Goal: Task Accomplishment & Management: Use online tool/utility

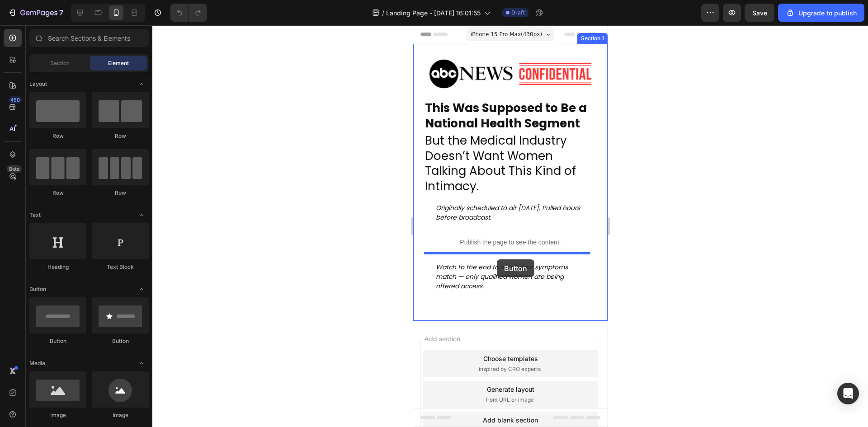
drag, startPoint x: 487, startPoint y: 352, endPoint x: 496, endPoint y: 259, distance: 92.7
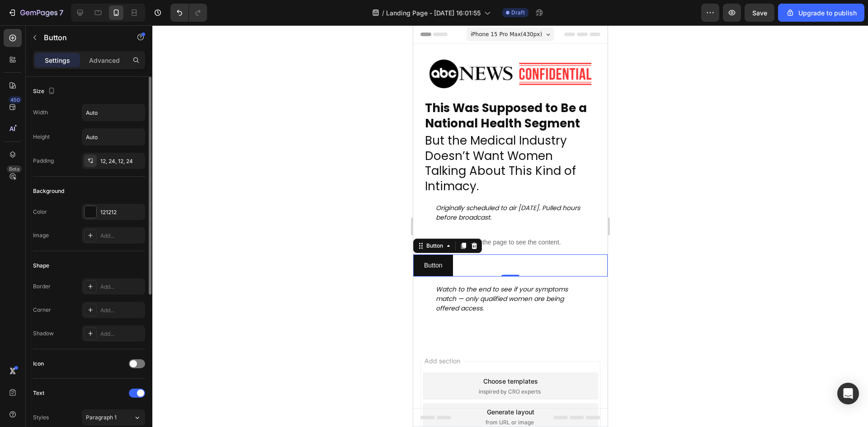
scroll to position [272, 0]
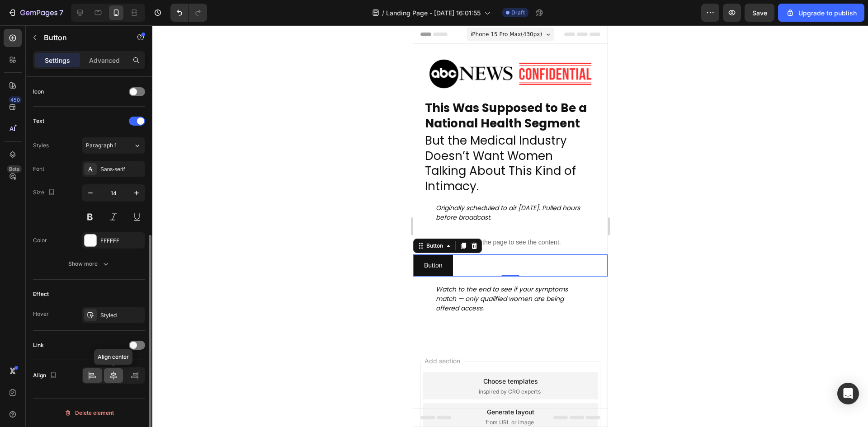
click at [113, 373] on icon at bounding box center [113, 375] width 6 height 8
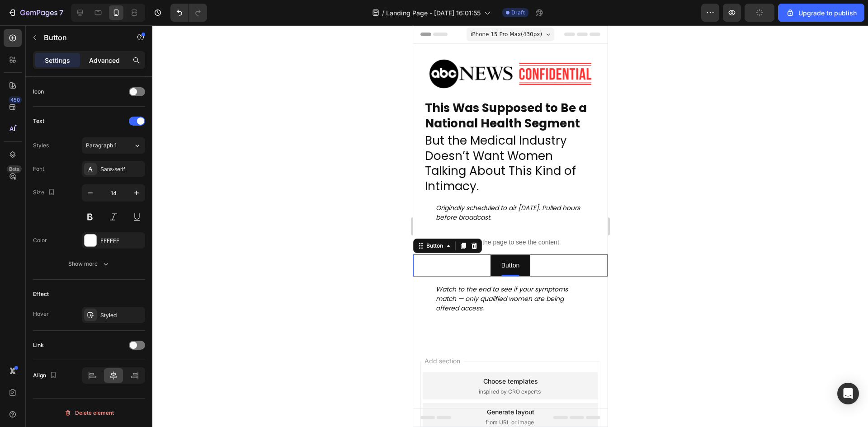
click at [108, 61] on p "Advanced" at bounding box center [104, 60] width 31 height 9
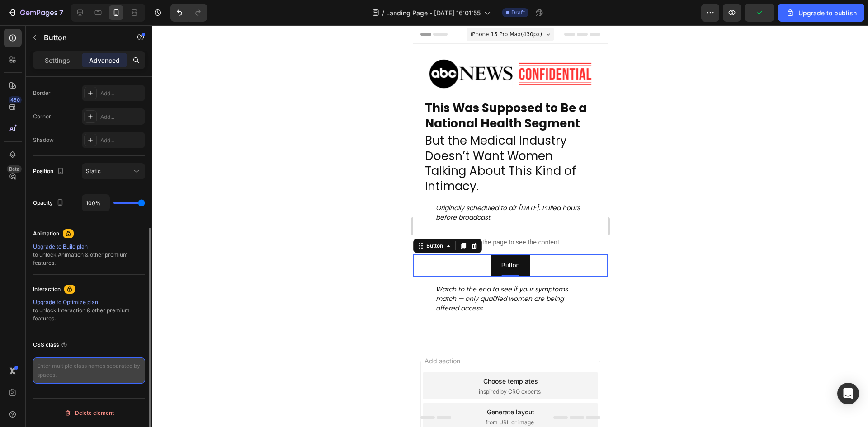
click at [84, 366] on textarea at bounding box center [89, 370] width 112 height 26
paste textarea "quiz-btn"
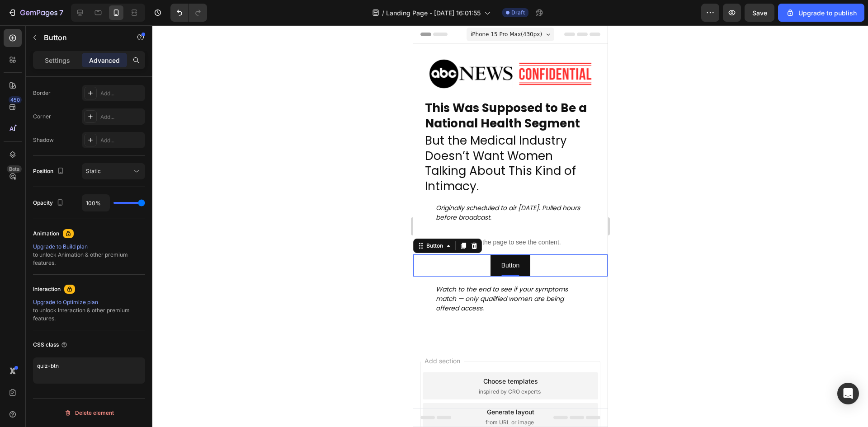
type textarea "quiz-btn"
click at [229, 303] on div at bounding box center [509, 226] width 715 height 402
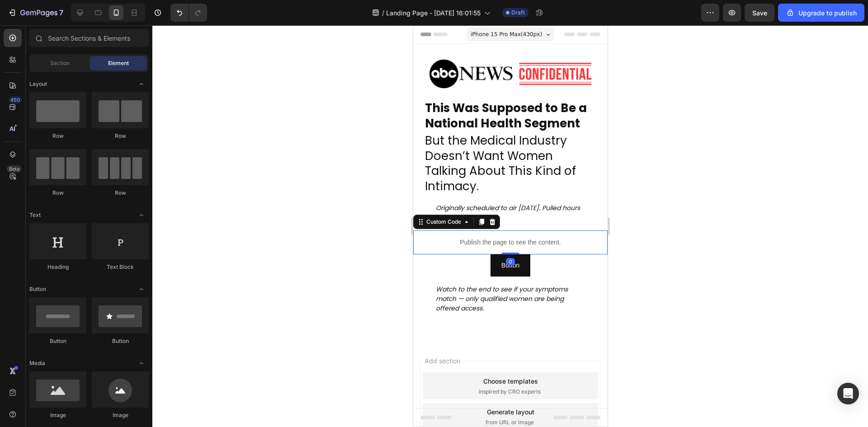
click at [502, 238] on p "Publish the page to see the content." at bounding box center [510, 242] width 180 height 9
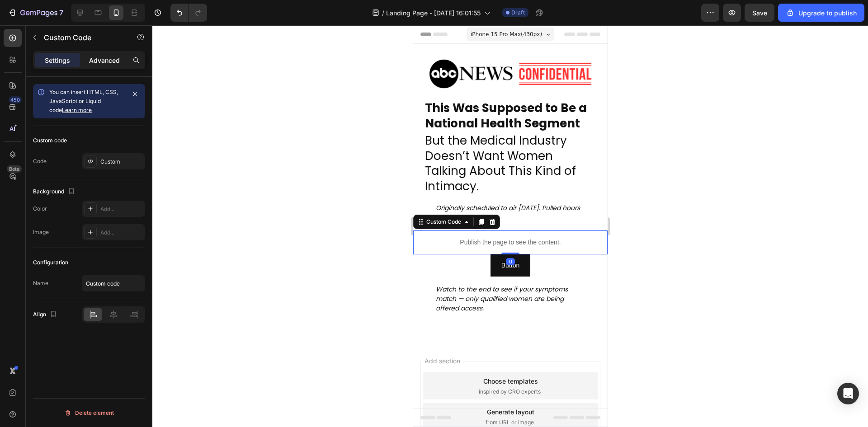
click at [102, 59] on p "Advanced" at bounding box center [104, 60] width 31 height 9
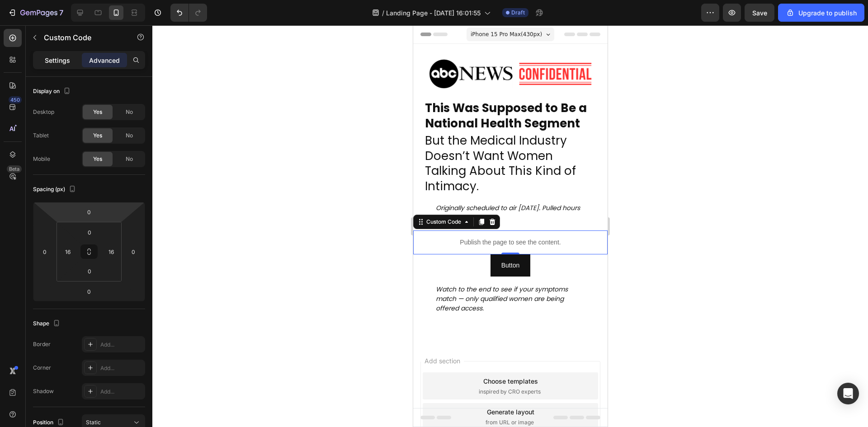
click at [59, 65] on div "Settings" at bounding box center [57, 60] width 45 height 14
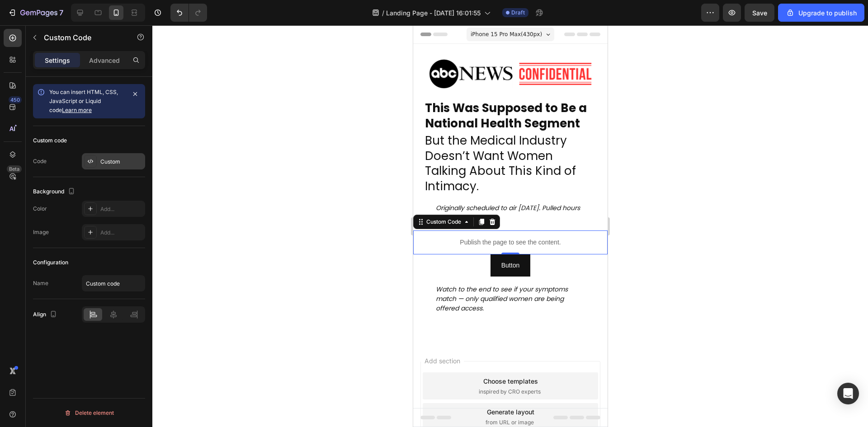
click at [86, 160] on div at bounding box center [90, 161] width 13 height 13
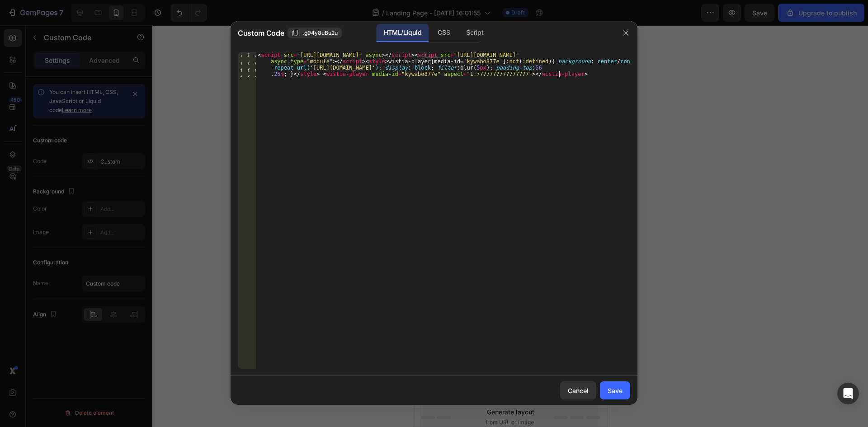
click at [338, 116] on div "< script src = "[URL][DOMAIN_NAME]" async > </ script > < script src = "[URL][D…" at bounding box center [443, 235] width 374 height 367
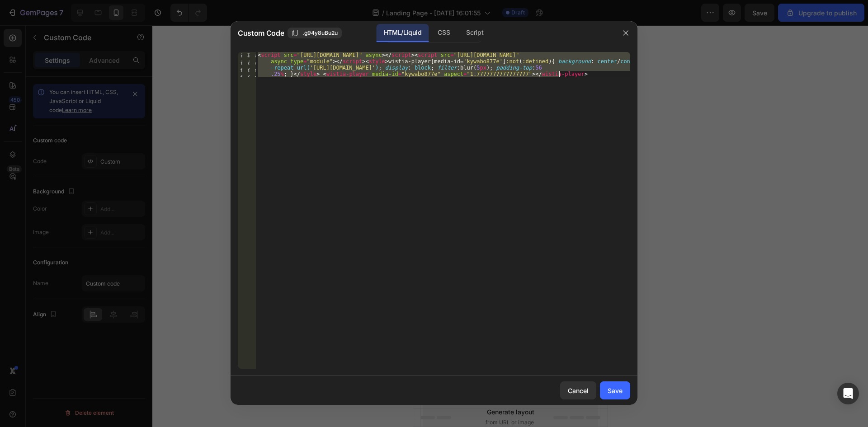
paste textarea
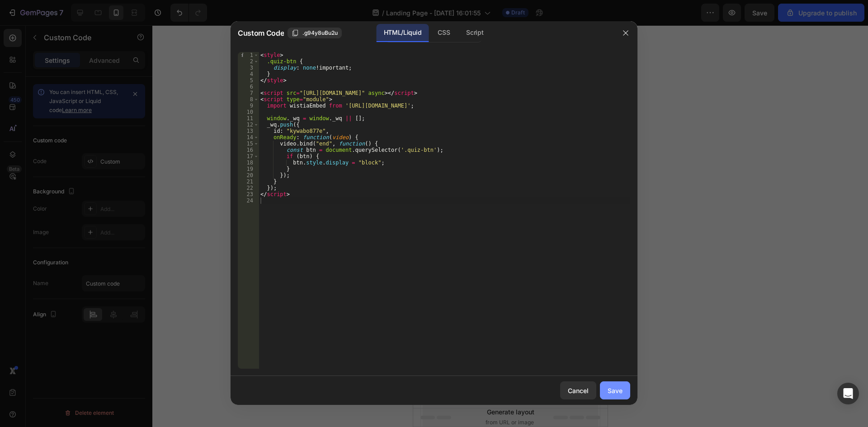
click at [616, 387] on div "Save" at bounding box center [614, 390] width 15 height 9
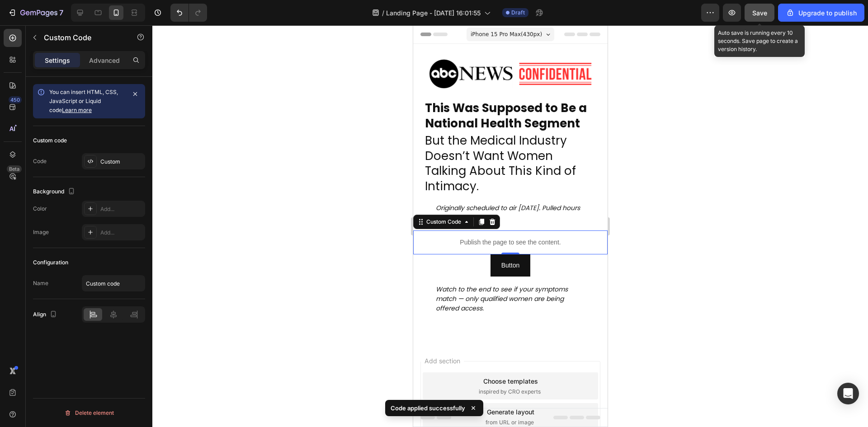
click at [764, 19] on button "Save" at bounding box center [759, 13] width 30 height 18
click at [734, 16] on icon "button" at bounding box center [731, 12] width 9 height 9
click at [757, 17] on div "Save" at bounding box center [759, 12] width 15 height 9
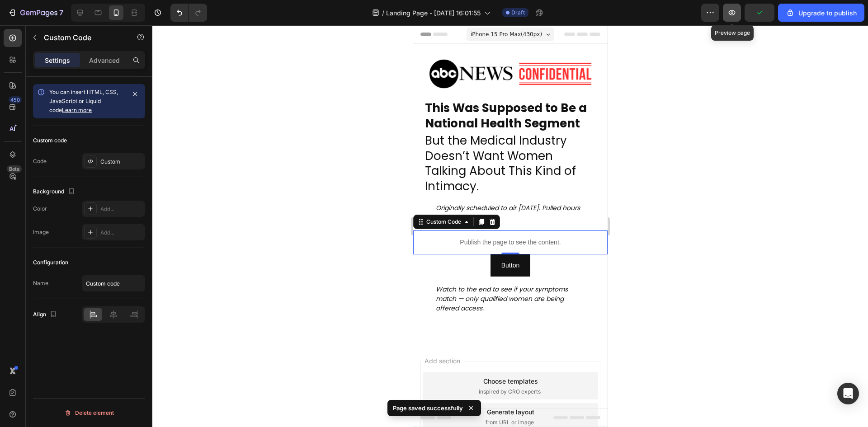
click at [726, 19] on button "button" at bounding box center [732, 13] width 18 height 18
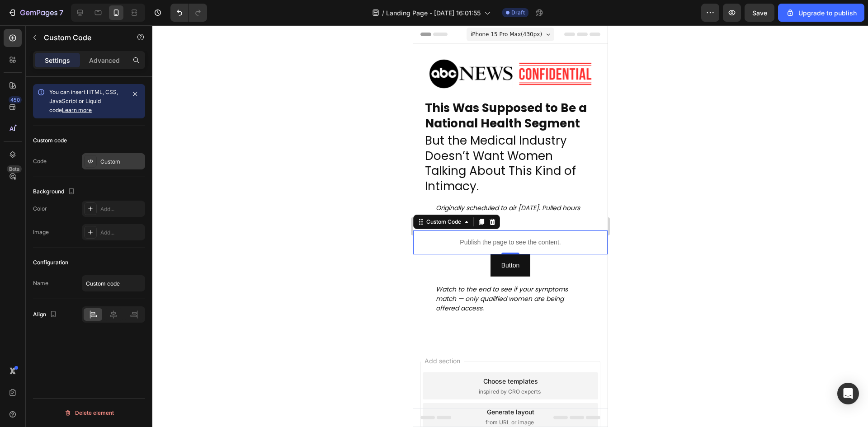
click at [114, 160] on div "Custom" at bounding box center [121, 162] width 42 height 8
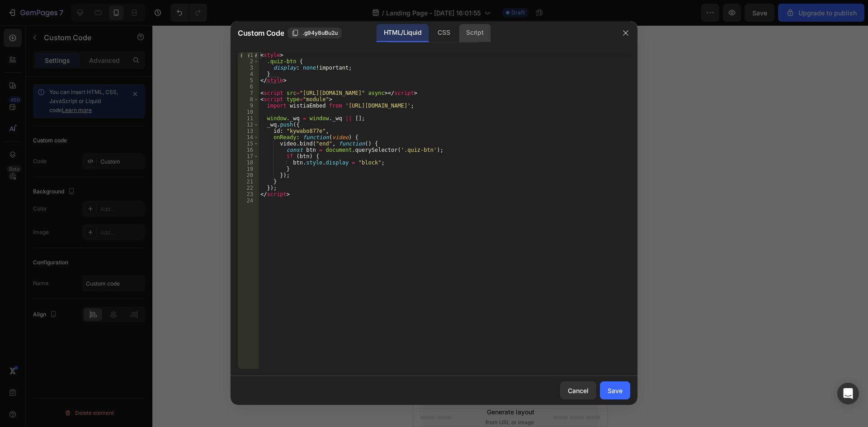
click at [470, 35] on div "Script" at bounding box center [475, 33] width 32 height 18
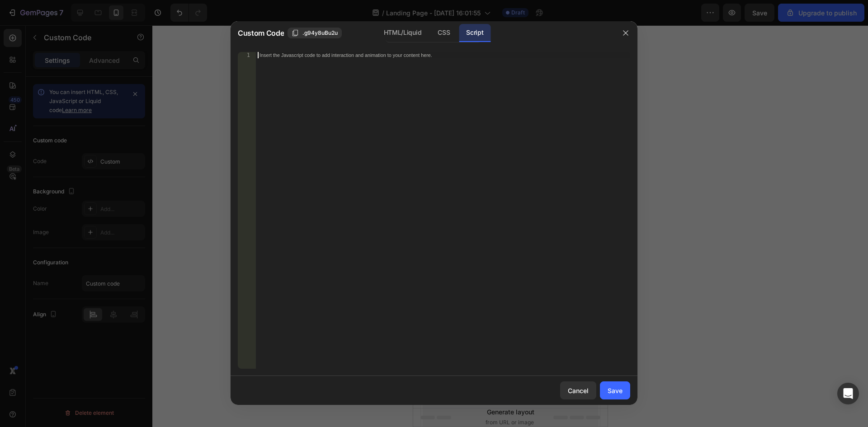
click at [412, 58] on div "Insert the Javascript code to add interaction and animation to your content her…" at bounding box center [443, 216] width 374 height 329
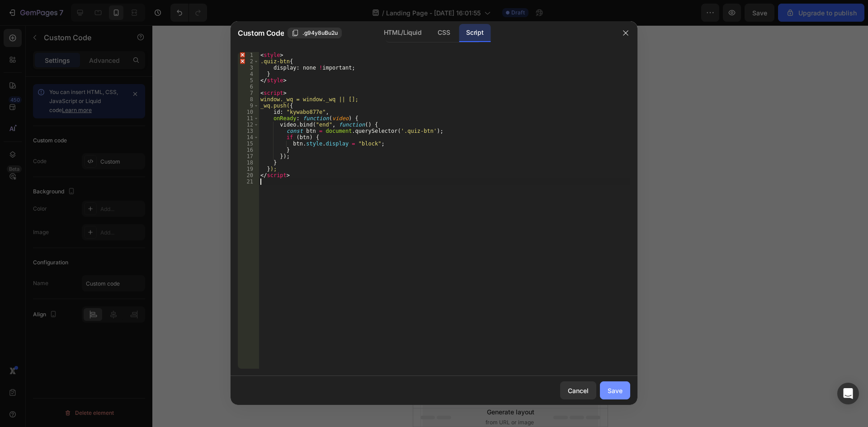
click at [628, 388] on button "Save" at bounding box center [615, 390] width 30 height 18
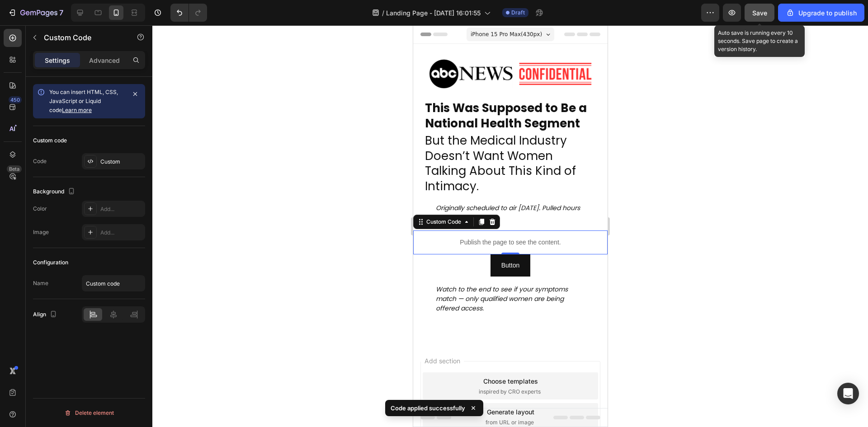
click at [764, 13] on span "Save" at bounding box center [759, 13] width 15 height 8
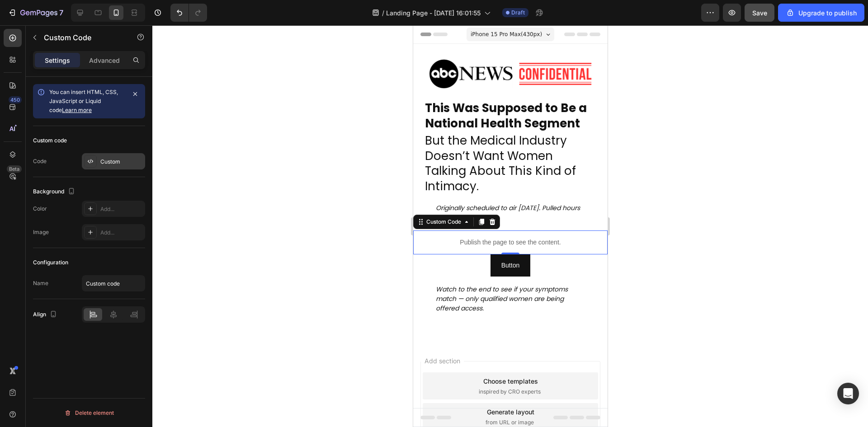
click at [113, 163] on div "Custom" at bounding box center [121, 162] width 42 height 8
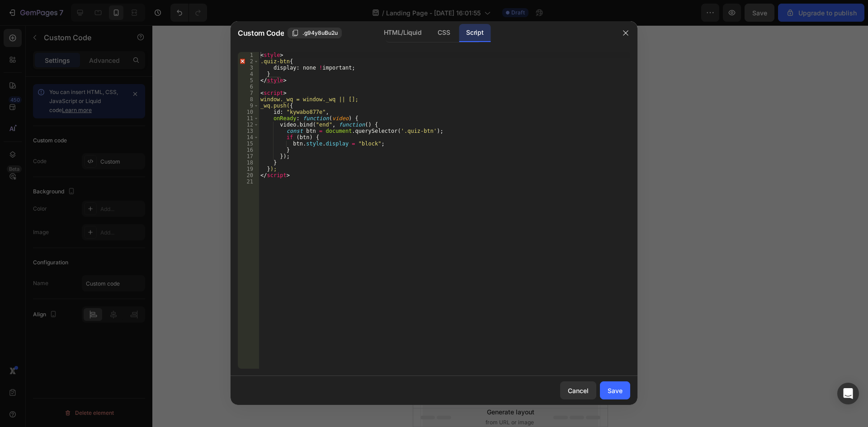
click at [382, 133] on div "< style > .quiz-btn { display : none ! important ; } </ style > < script > wind…" at bounding box center [443, 216] width 371 height 329
type textarea "</script>"
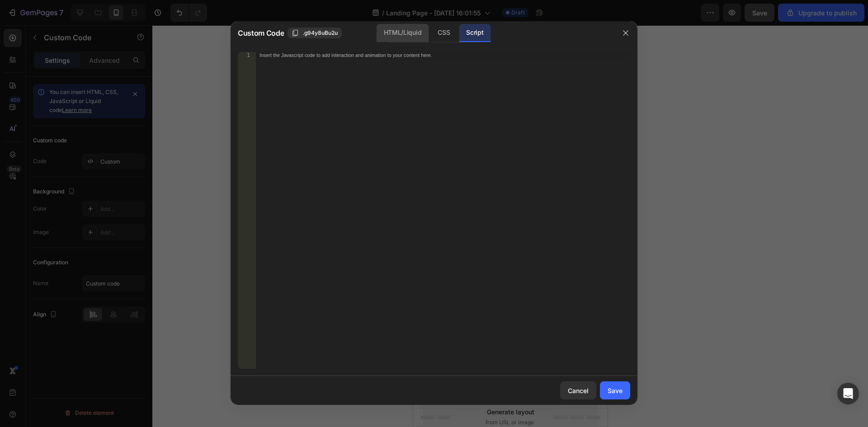
click at [416, 35] on div "HTML/Liquid" at bounding box center [402, 33] width 52 height 18
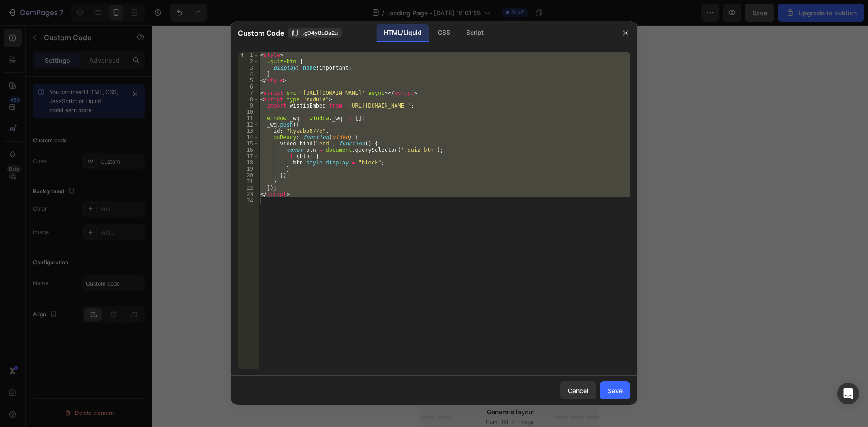
click at [381, 164] on div "< style > .quiz-btn { display : none !important ; } </ style > < script src = "…" at bounding box center [443, 210] width 371 height 317
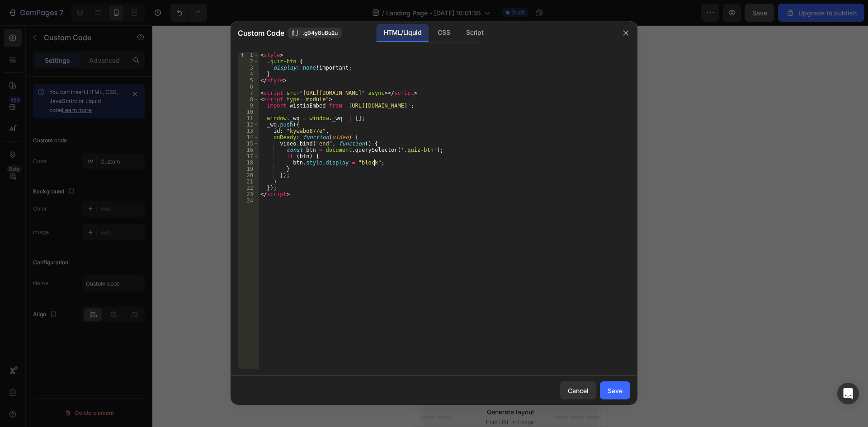
type textarea "</script>"
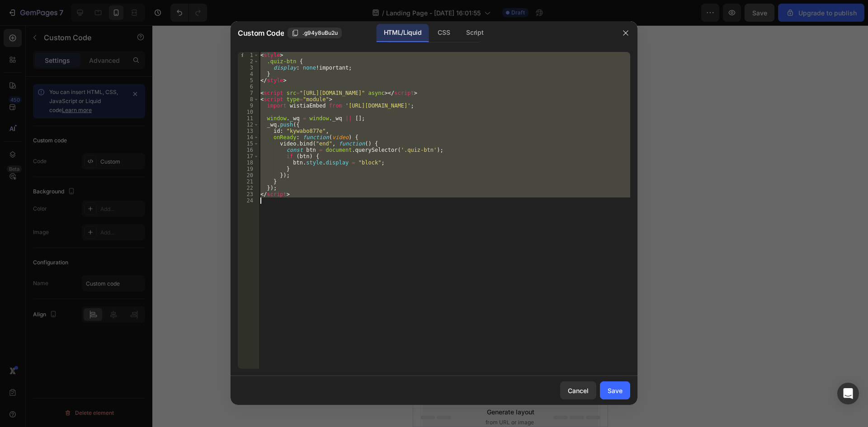
paste textarea
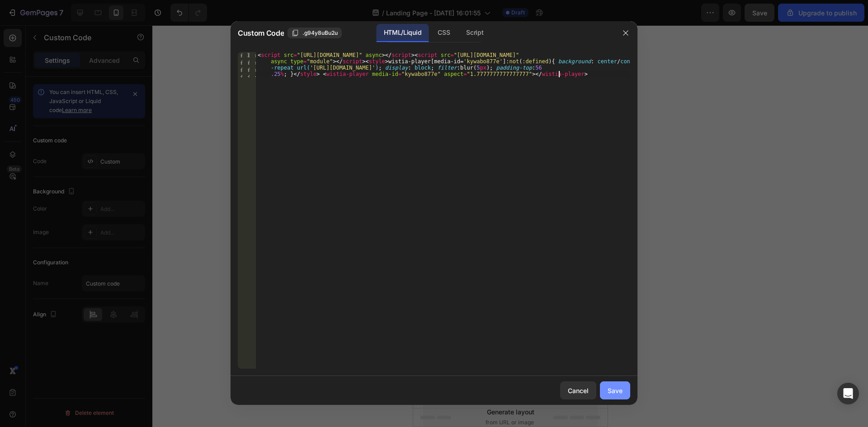
click at [616, 390] on div "Save" at bounding box center [614, 390] width 15 height 9
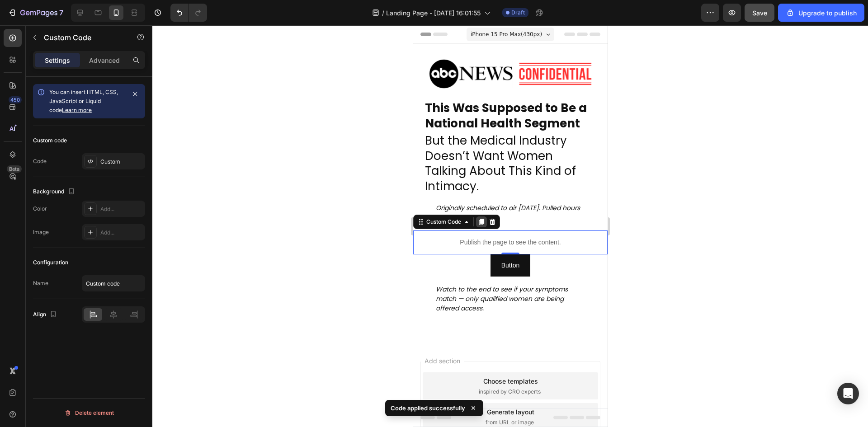
click at [479, 220] on icon at bounding box center [480, 221] width 7 height 7
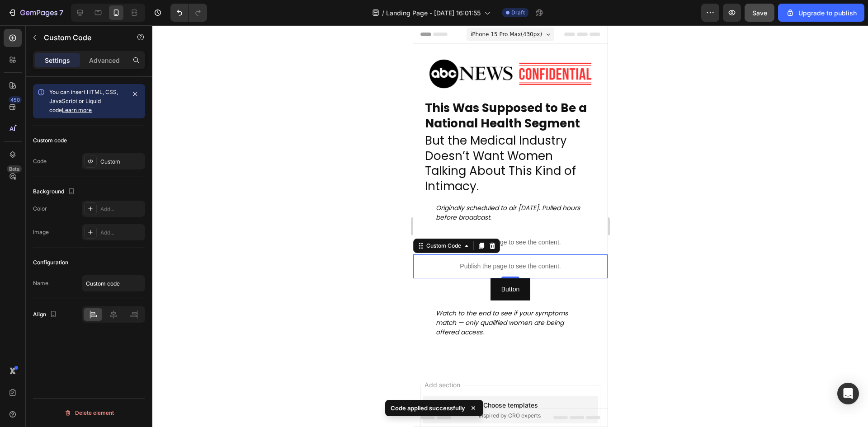
click at [104, 176] on div "Custom code Code Custom" at bounding box center [89, 151] width 112 height 51
click at [108, 164] on div "Custom" at bounding box center [121, 162] width 42 height 8
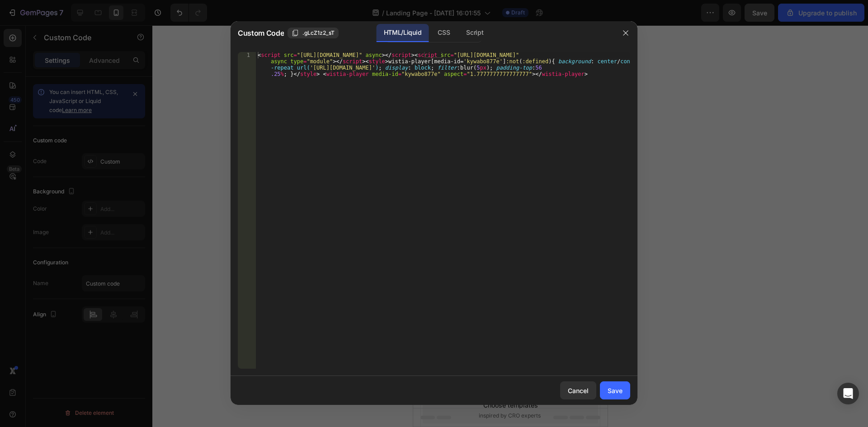
click at [337, 152] on div "< script src = "[URL][DOMAIN_NAME]" async > </ script > < script src = "[URL][D…" at bounding box center [443, 235] width 374 height 367
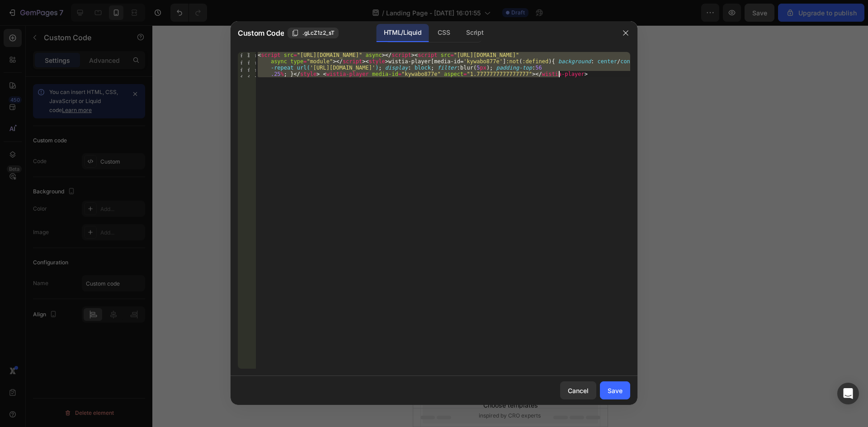
paste textarea
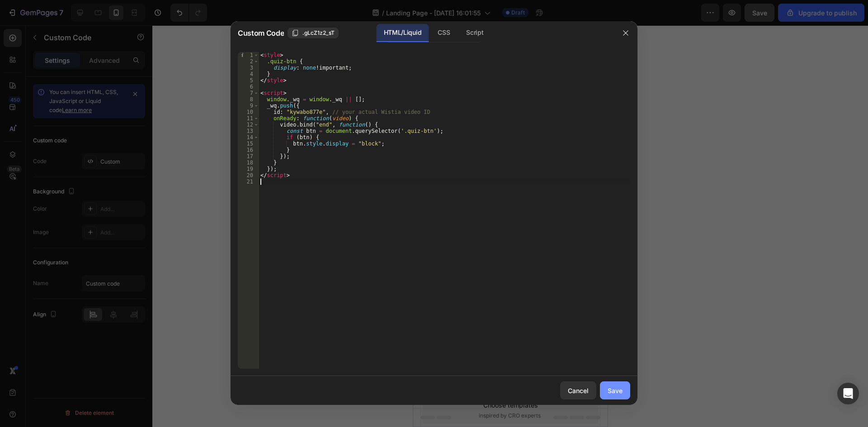
click at [618, 392] on div "Save" at bounding box center [614, 390] width 15 height 9
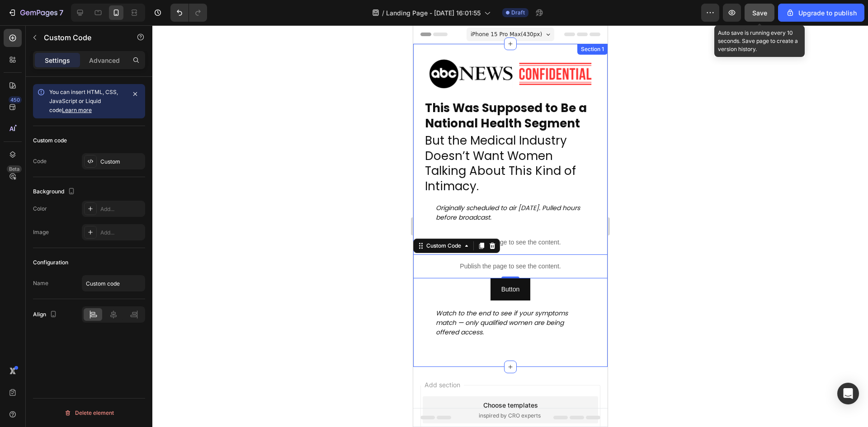
click at [763, 17] on div "Save" at bounding box center [759, 12] width 15 height 9
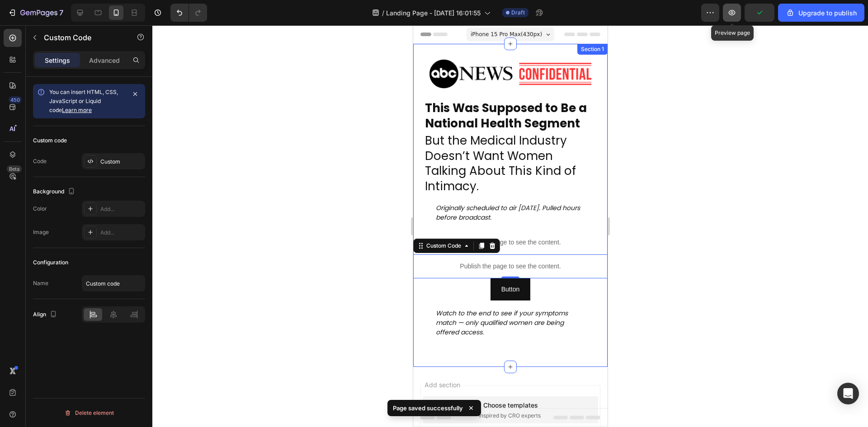
click at [736, 18] on button "button" at bounding box center [732, 13] width 18 height 18
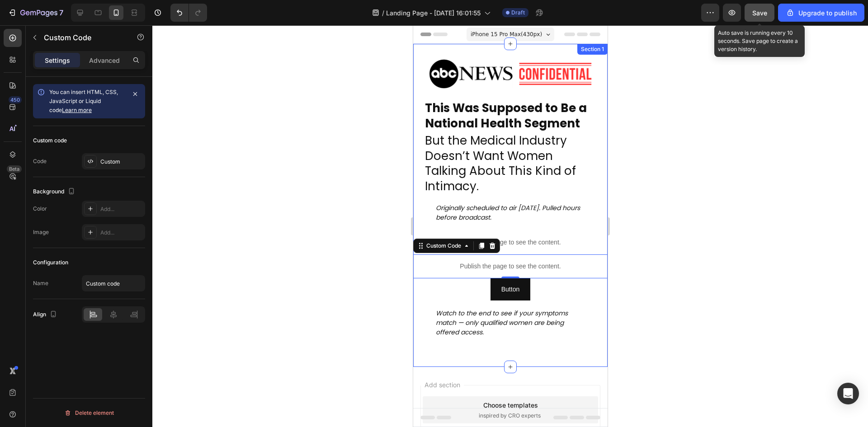
click at [764, 18] on button "Save" at bounding box center [759, 13] width 30 height 18
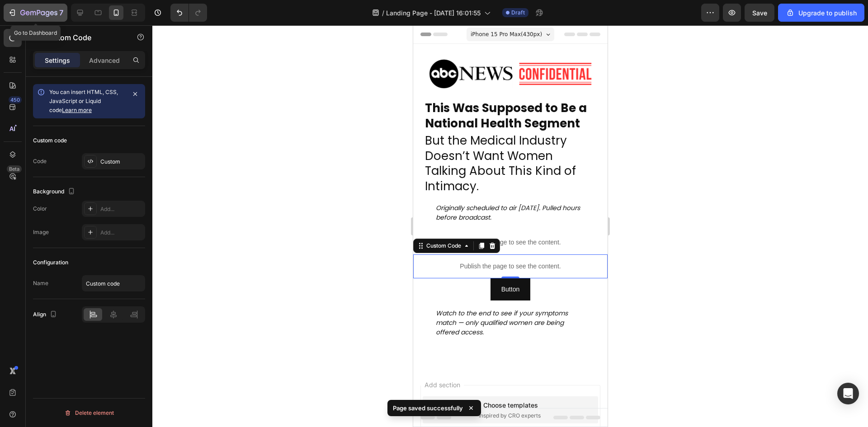
click at [18, 14] on div "7" at bounding box center [36, 12] width 56 height 11
